Goal: Check status: Check status

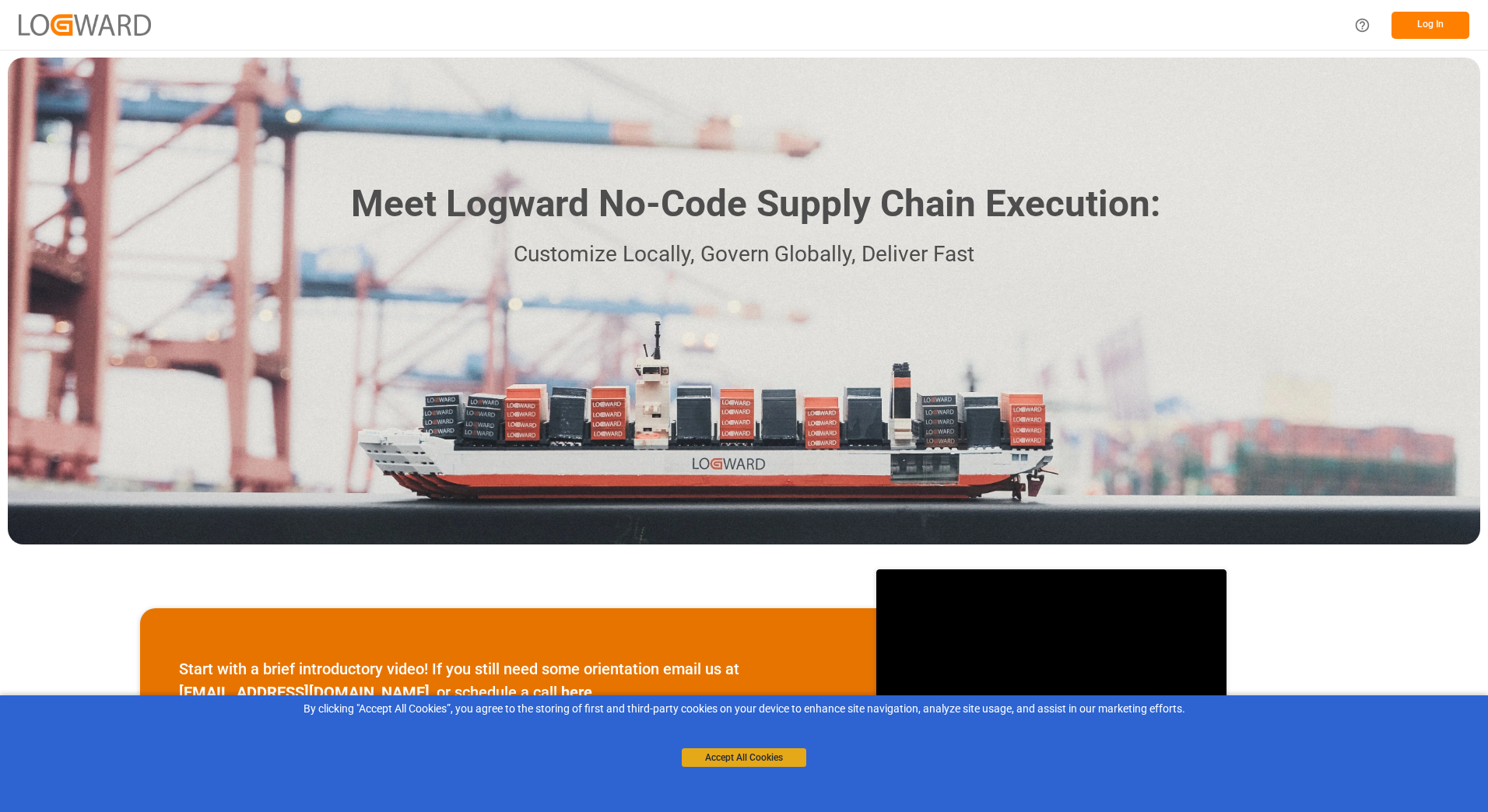
click at [758, 760] on button "Accept All Cookies" at bounding box center [744, 757] width 125 height 19
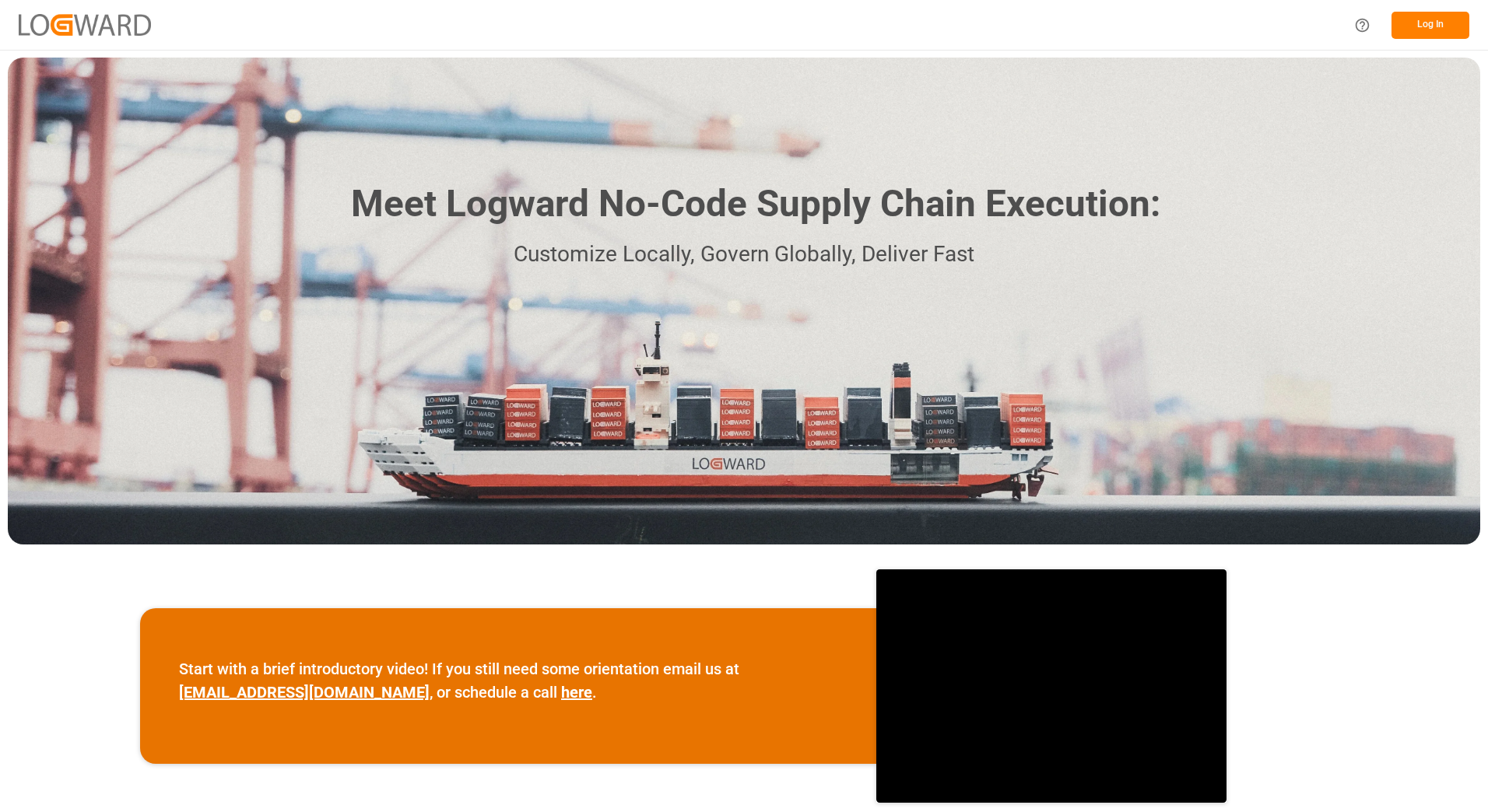
click at [1417, 26] on button "Log In" at bounding box center [1430, 25] width 78 height 27
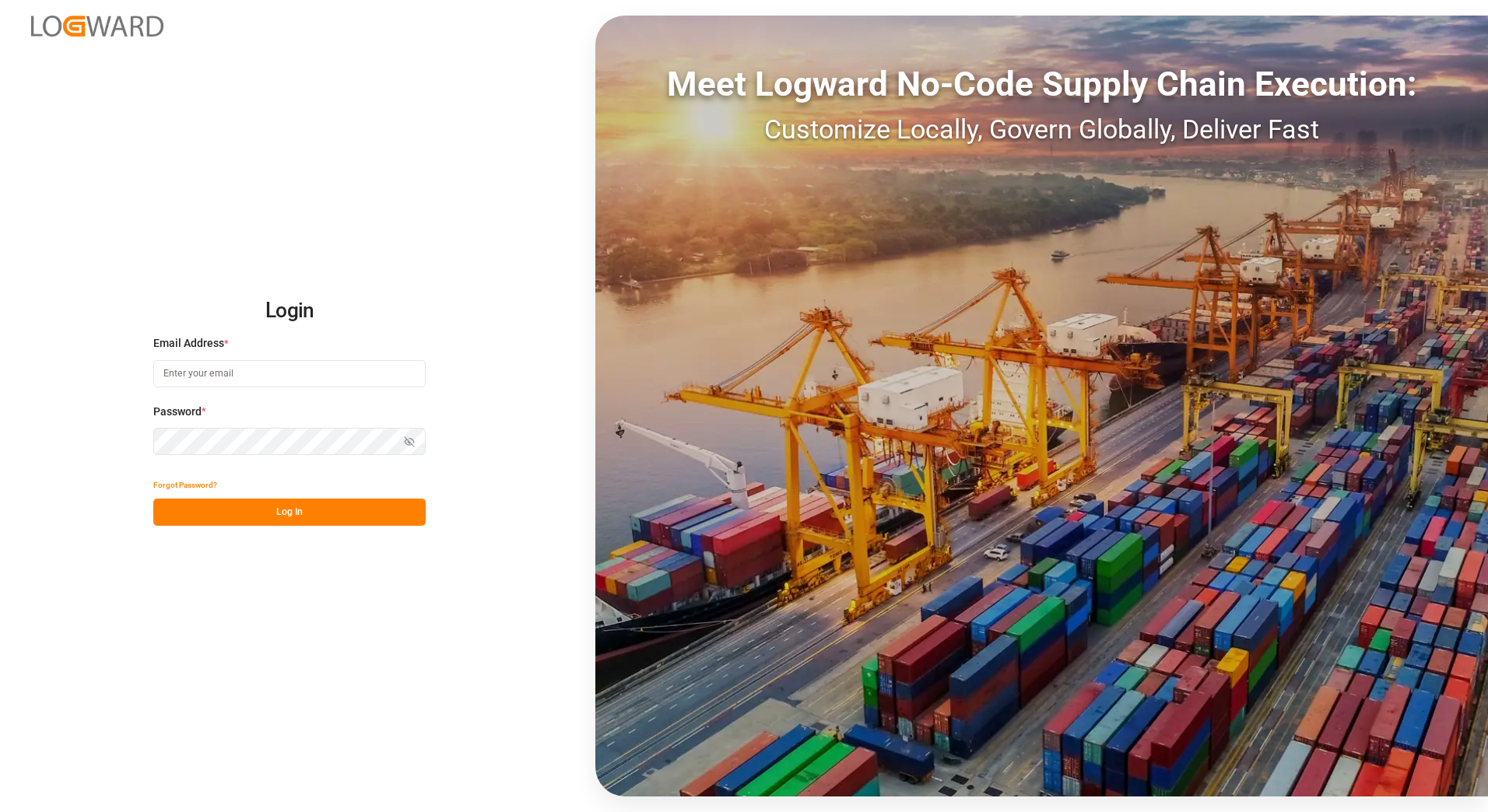
click at [241, 377] on input at bounding box center [289, 374] width 272 height 27
type input "[EMAIL_ADDRESS][DOMAIN_NAME]"
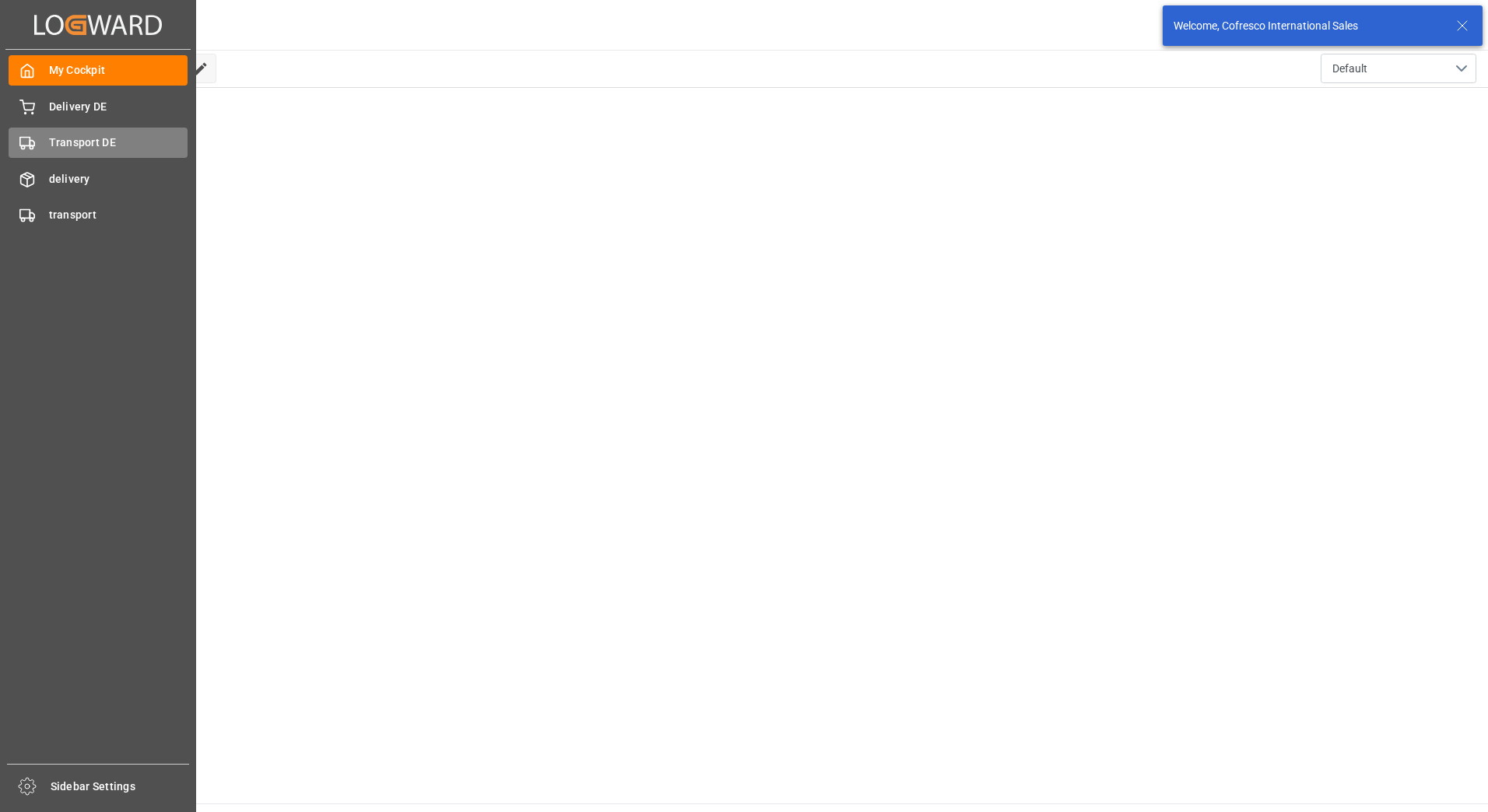
click at [92, 138] on span "Transport DE" at bounding box center [119, 143] width 139 height 16
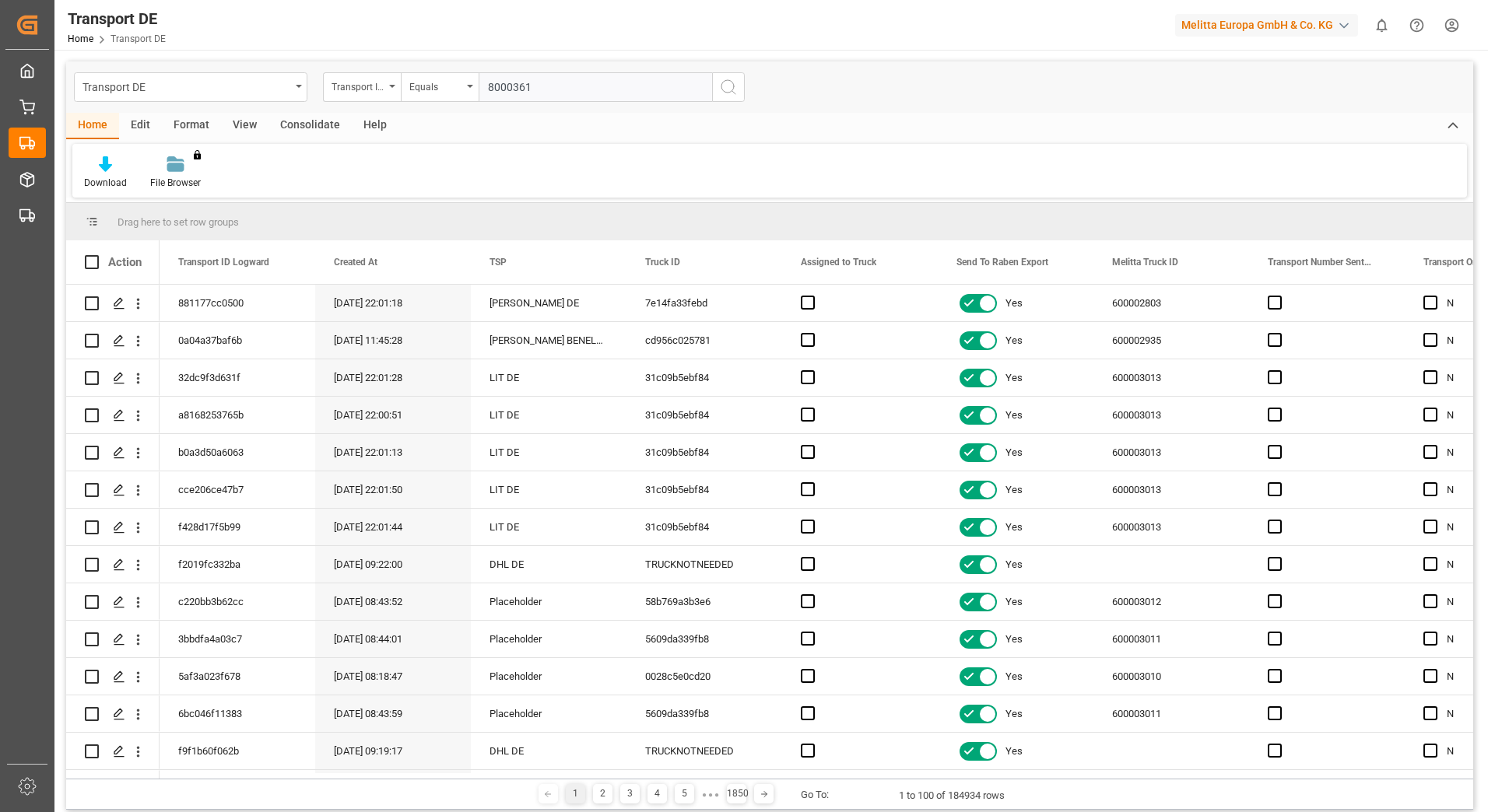
type input "80003618"
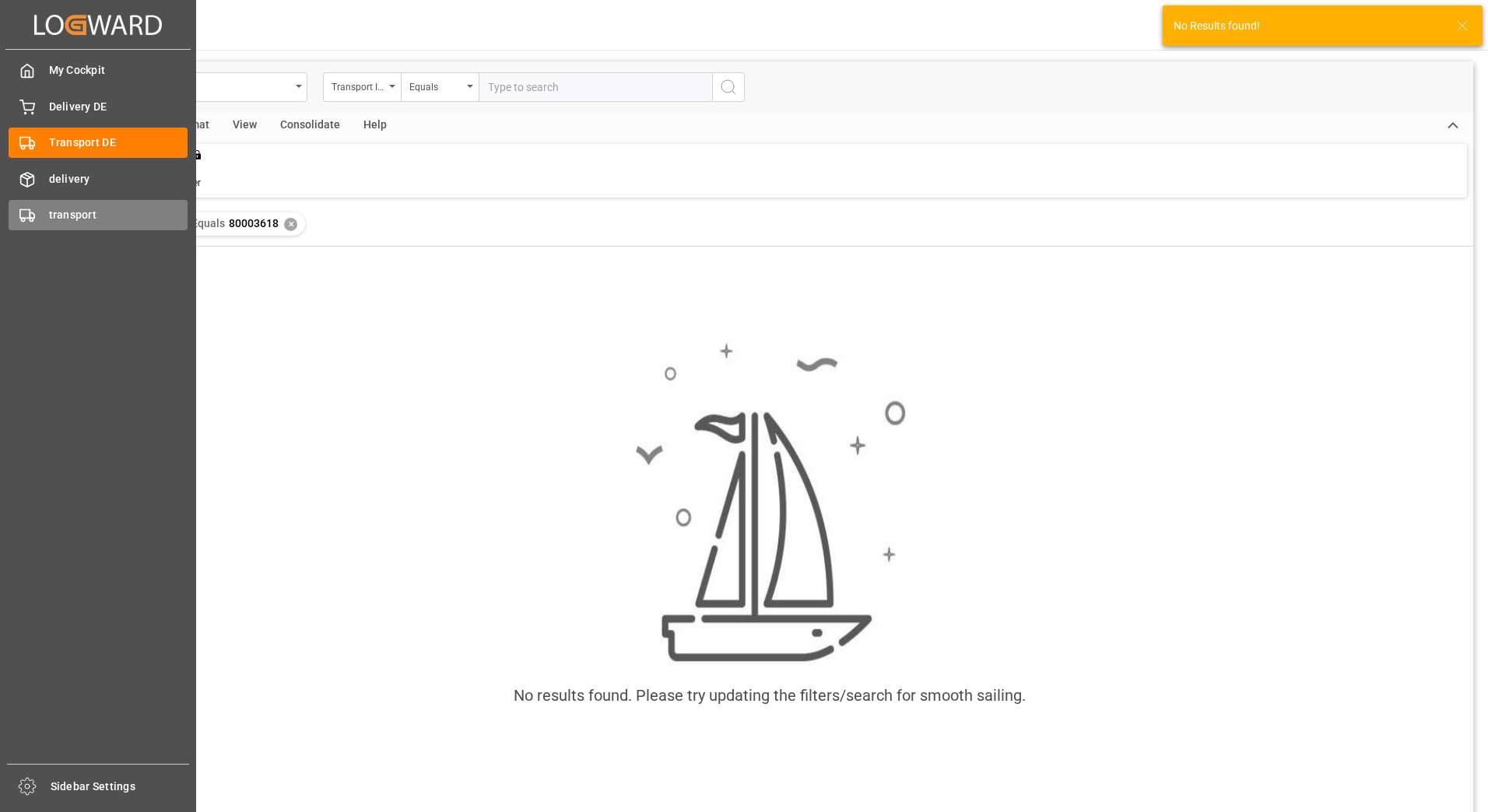
click at [75, 214] on span "transport" at bounding box center [119, 215] width 139 height 16
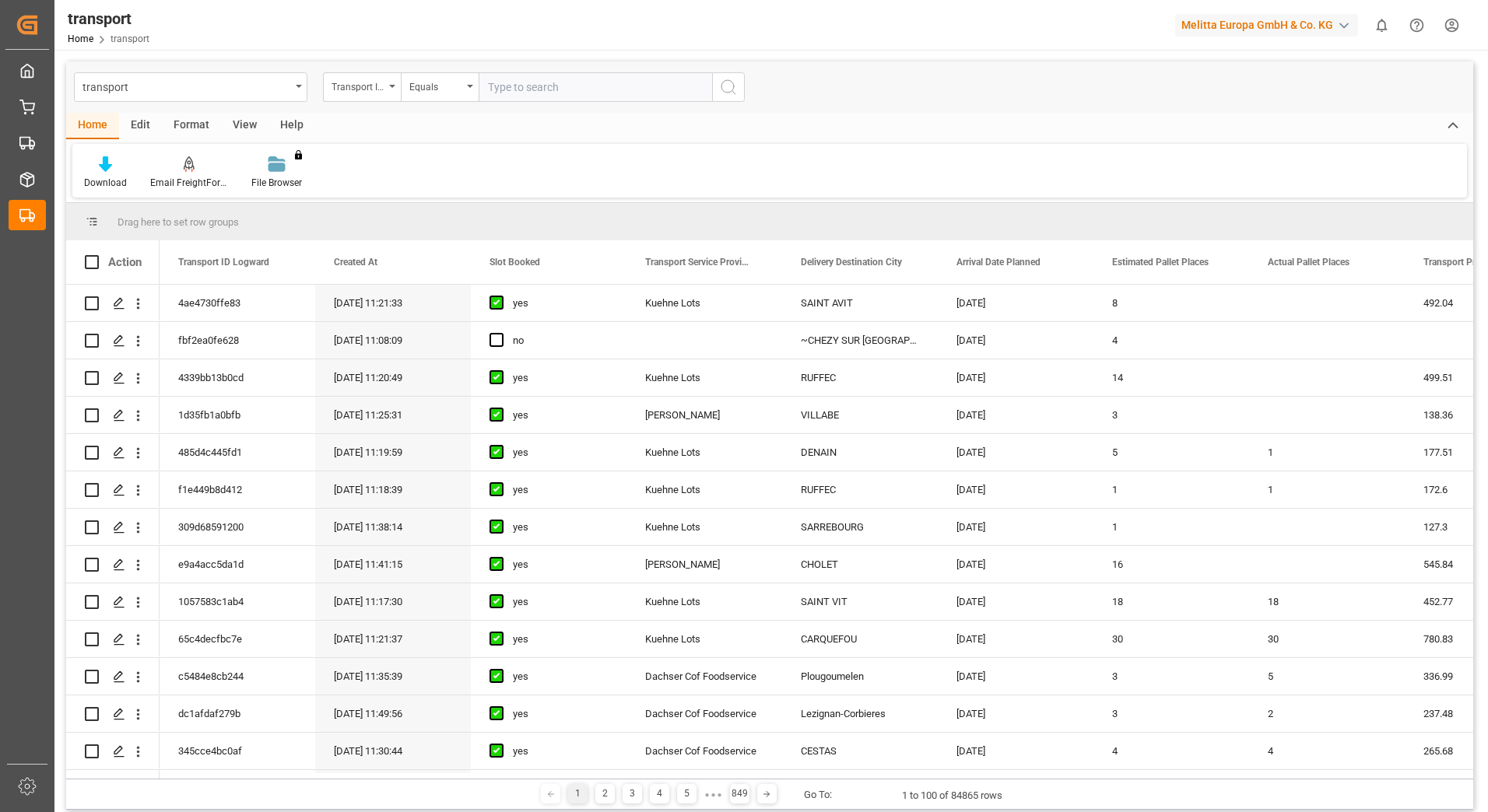
click at [515, 92] on input "text" at bounding box center [596, 87] width 234 height 30
type input "80003618"
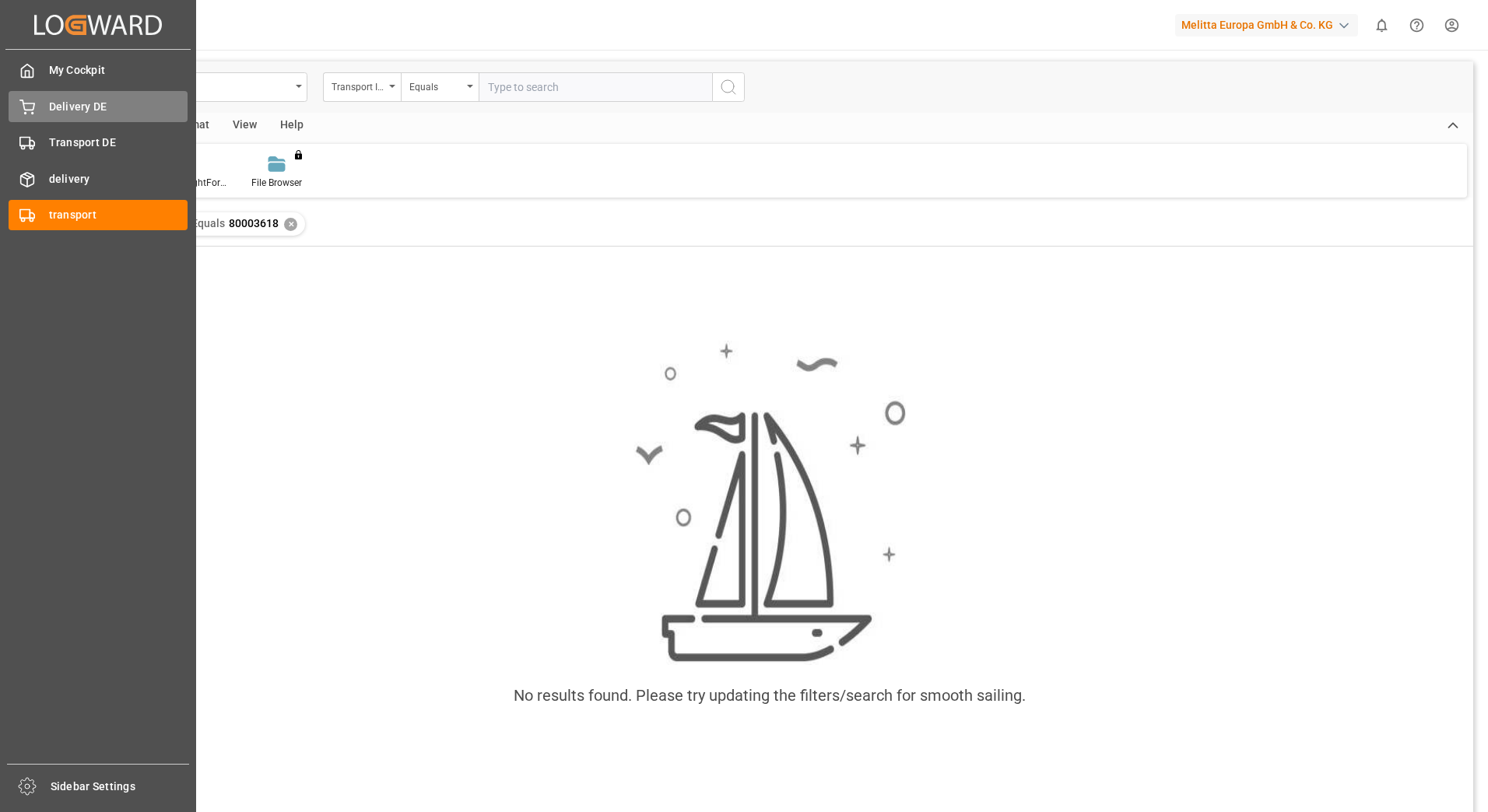
click at [87, 101] on span "Delivery DE" at bounding box center [119, 107] width 139 height 16
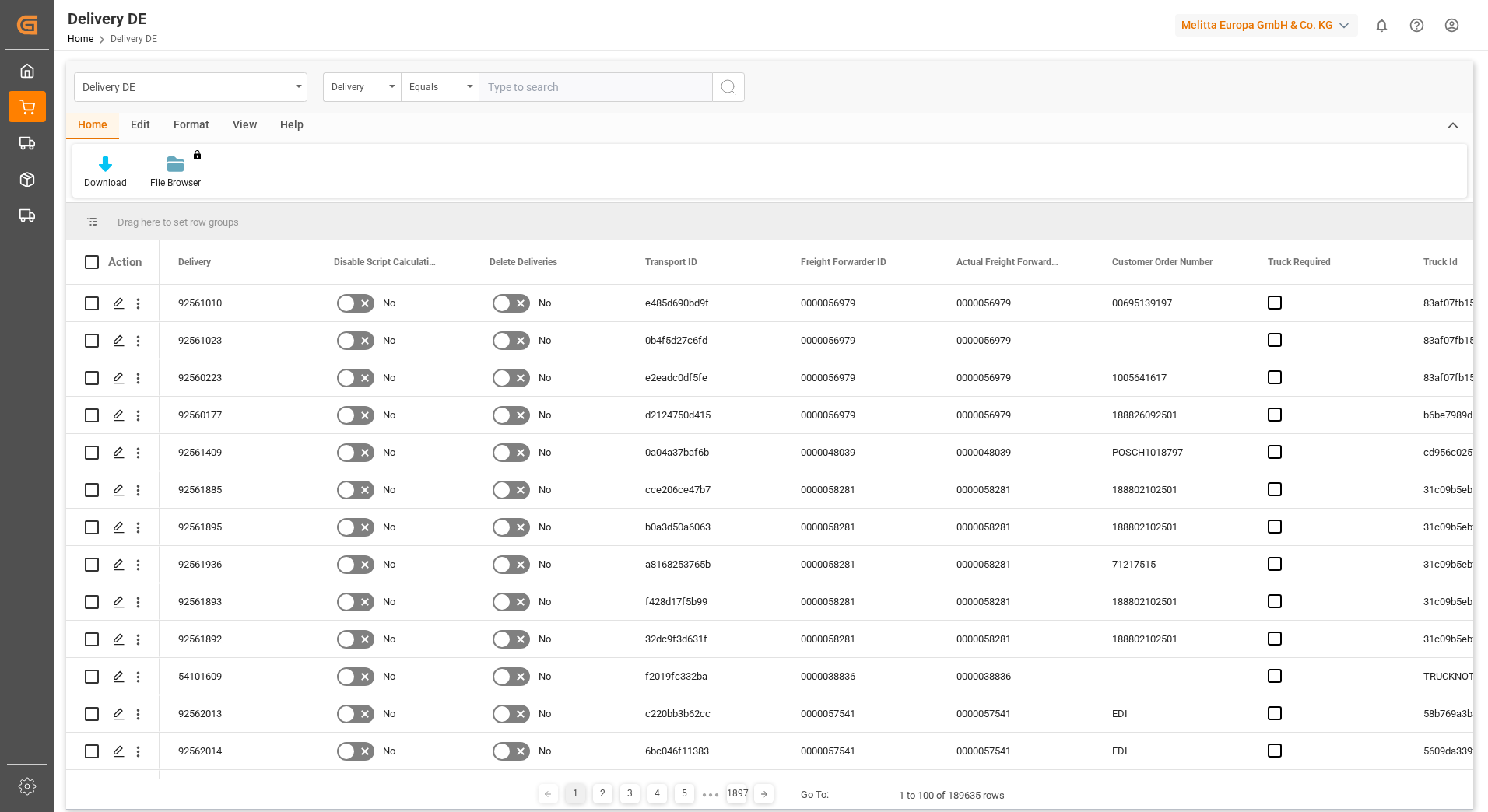
click at [516, 92] on input "text" at bounding box center [596, 87] width 234 height 30
type input "80003618"
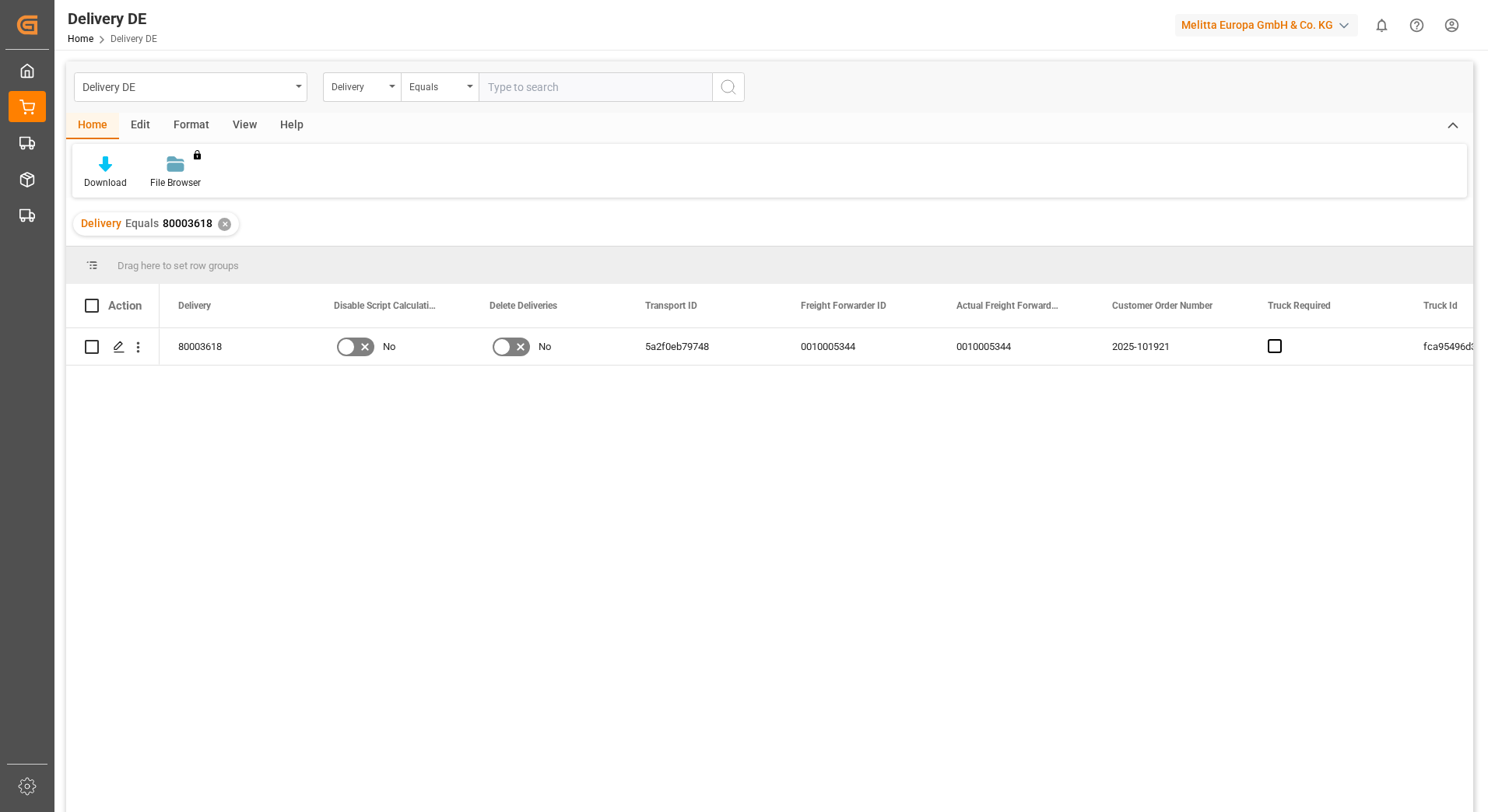
drag, startPoint x: 731, startPoint y: 809, endPoint x: 787, endPoint y: 811, distance: 56.0
click at [787, 811] on div "80003618 No No 5a2f0eb79748 0010005344 0010005344 2025-101921 fca95496d3f3 6000…" at bounding box center [817, 575] width 1314 height 494
click at [819, 340] on div "0010005344" at bounding box center [859, 346] width 155 height 37
click at [556, 347] on div "5a2f0eb79748" at bounding box center [548, 346] width 155 height 37
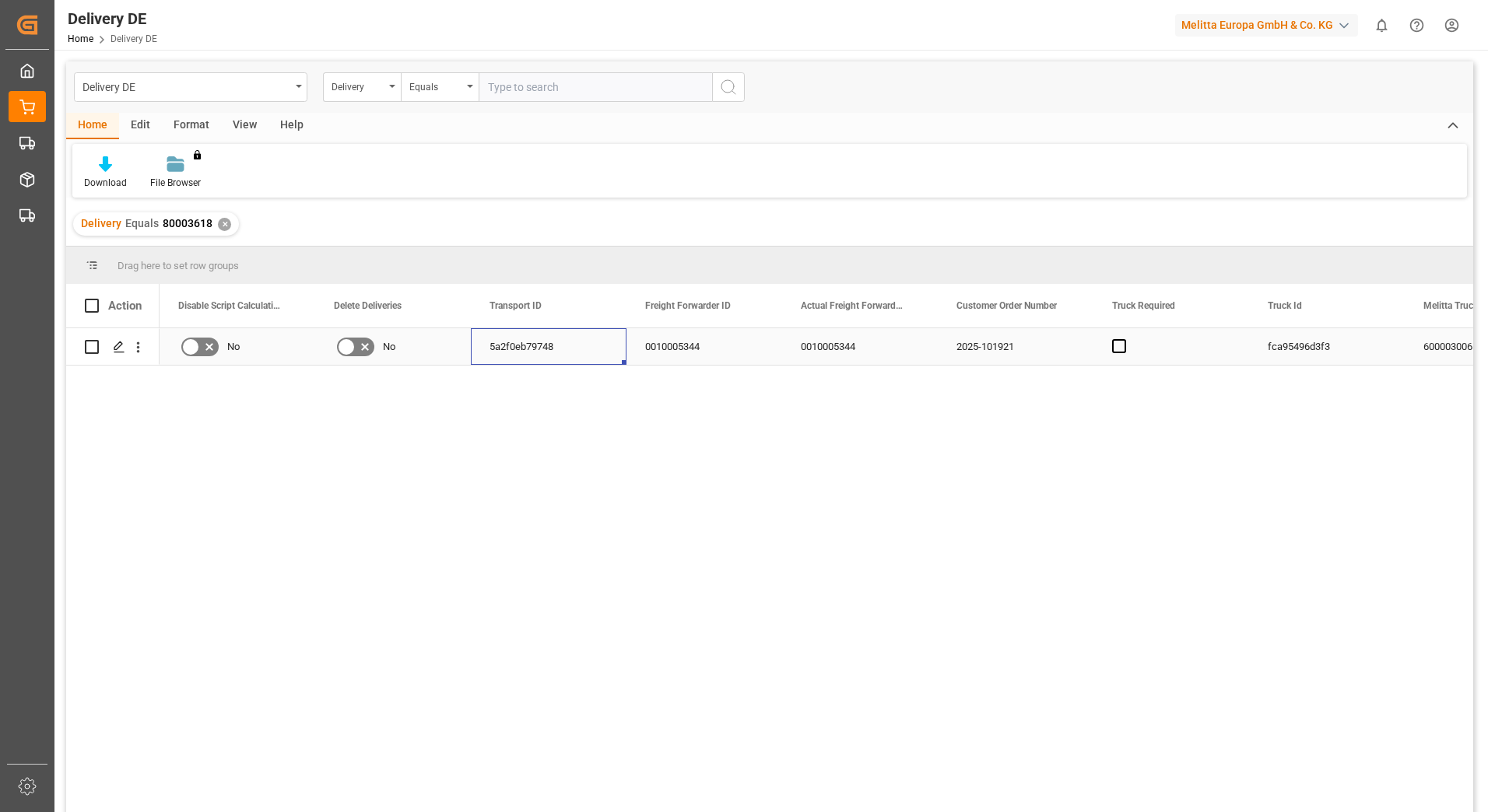
click at [556, 347] on div "5a2f0eb79748" at bounding box center [548, 346] width 155 height 37
click at [556, 347] on input "5a2f0eb79748" at bounding box center [548, 355] width 130 height 30
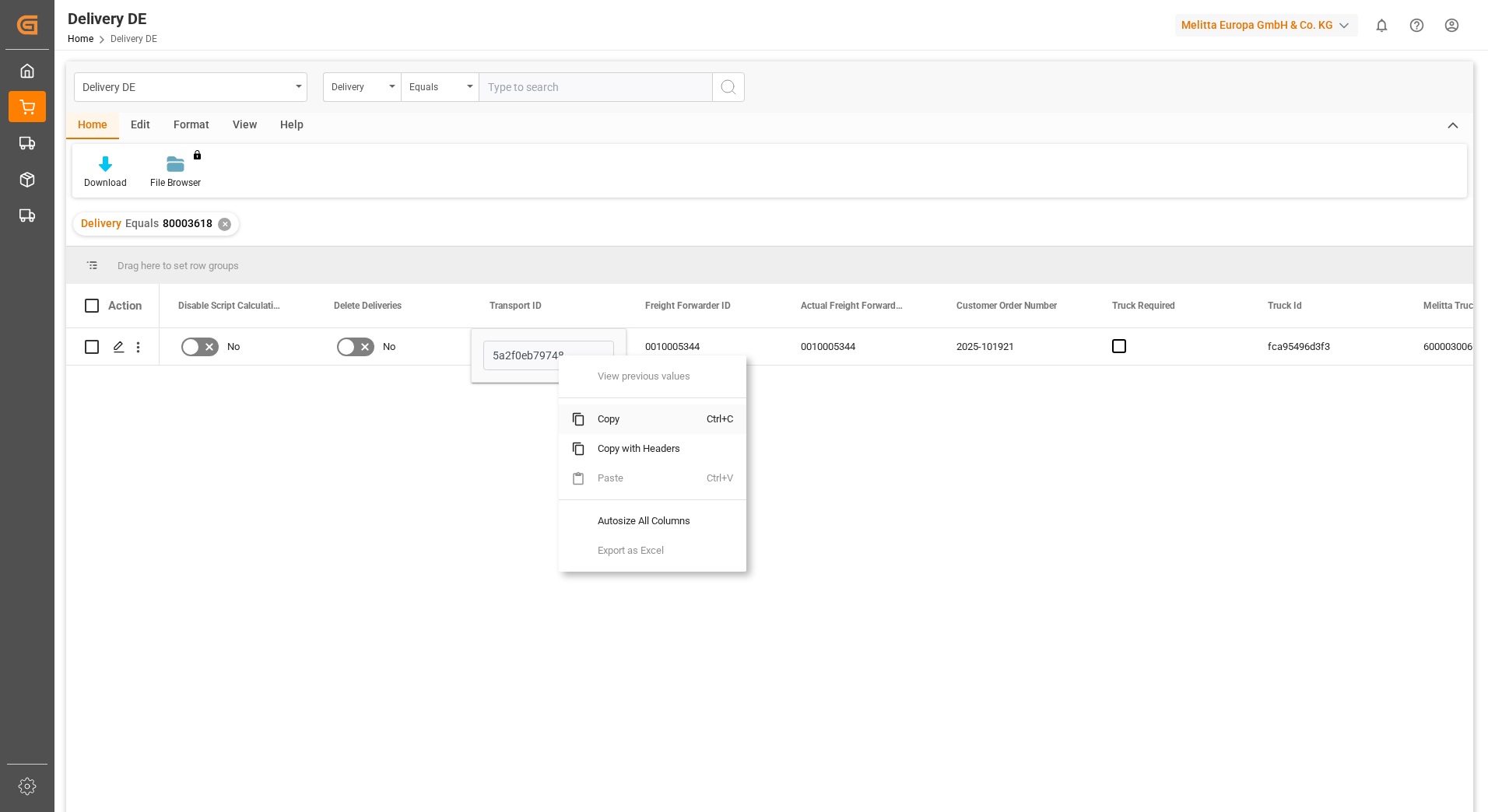
drag, startPoint x: 610, startPoint y: 422, endPoint x: 615, endPoint y: 448, distance: 26.5
click at [616, 427] on span "Copy" at bounding box center [645, 419] width 121 height 30
